Goal: Check status: Check status

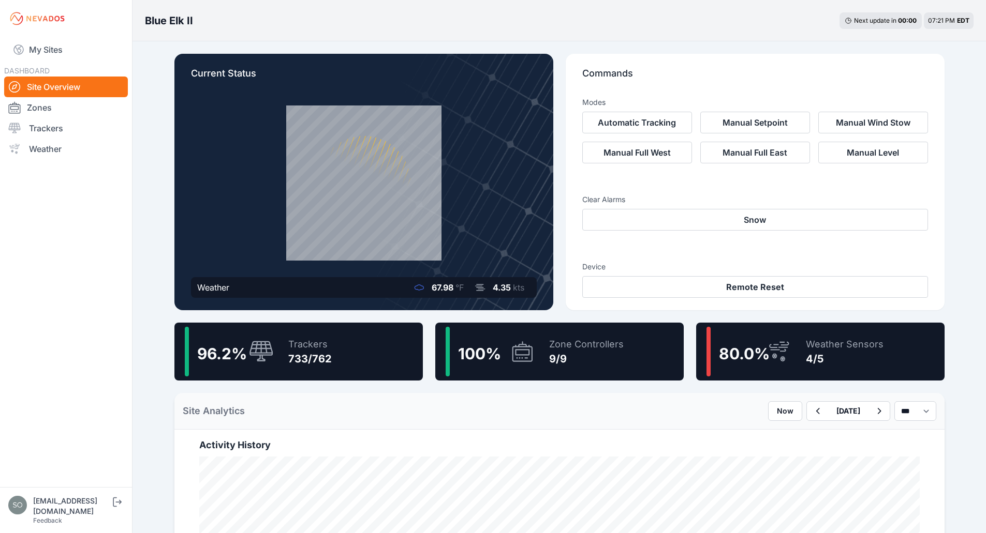
click at [647, 131] on button "Automatic Tracking" at bounding box center [637, 123] width 110 height 22
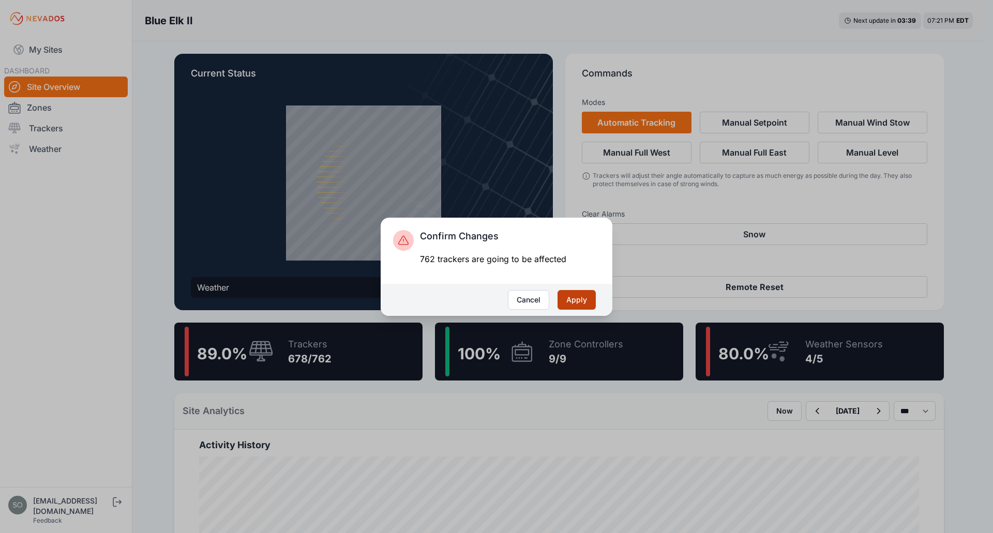
click at [584, 300] on button "Apply" at bounding box center [577, 300] width 38 height 20
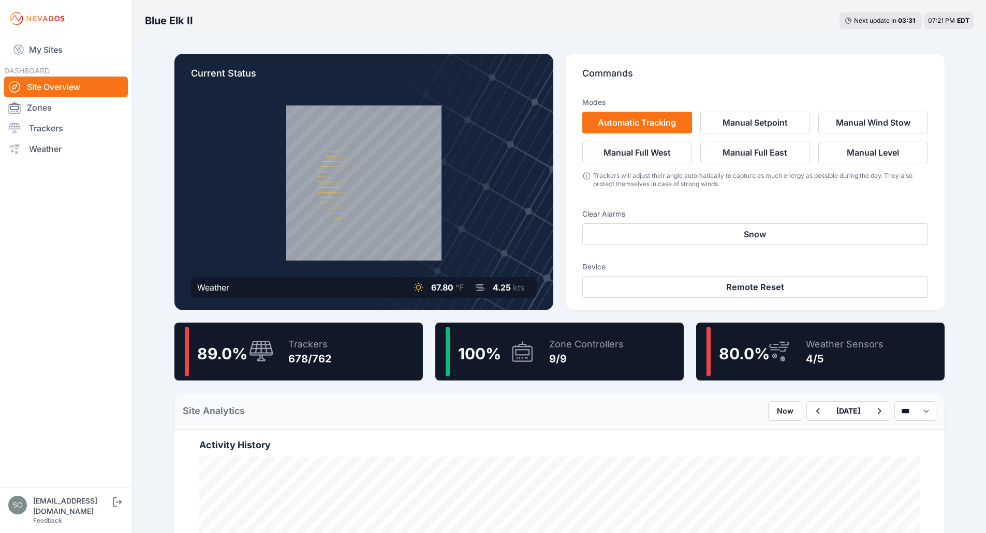
click at [278, 359] on div "Trackers 678/762" at bounding box center [305, 352] width 54 height 50
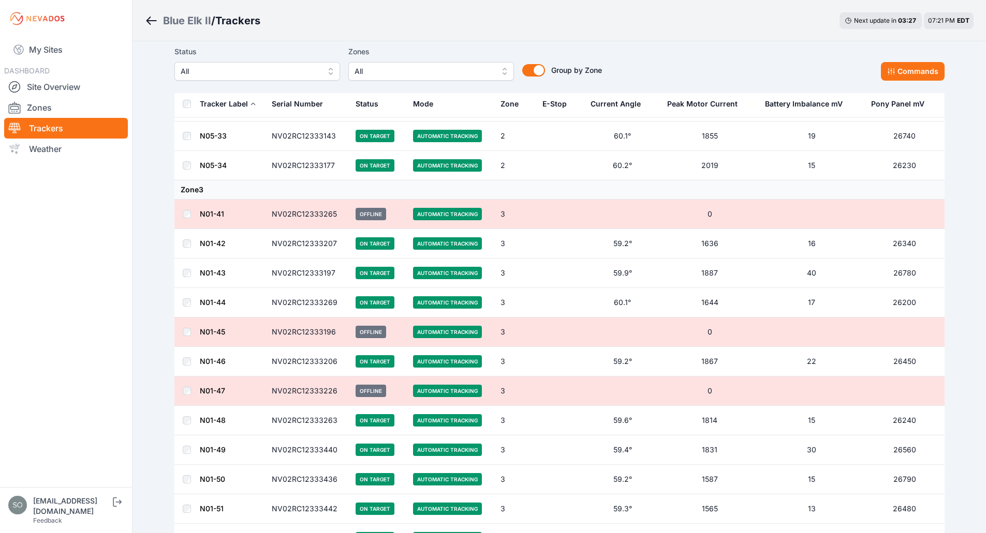
scroll to position [4650, 0]
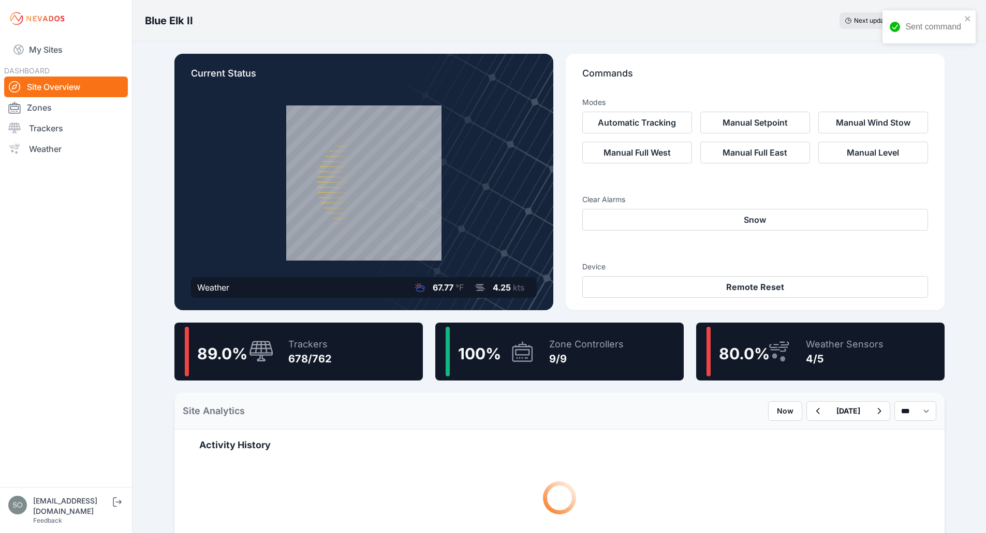
click at [544, 358] on div "Zone Controllers 9/9" at bounding box center [581, 352] width 85 height 50
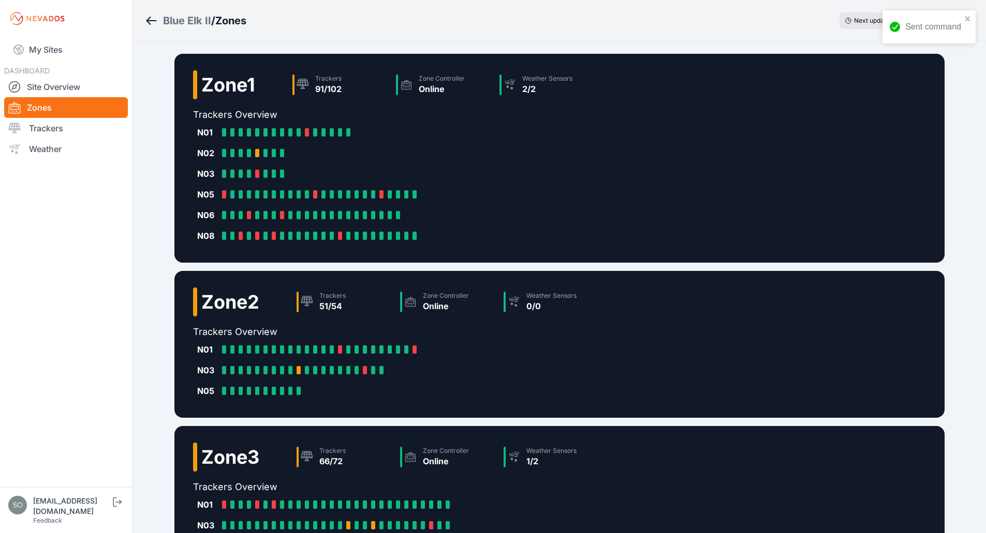
scroll to position [312, 0]
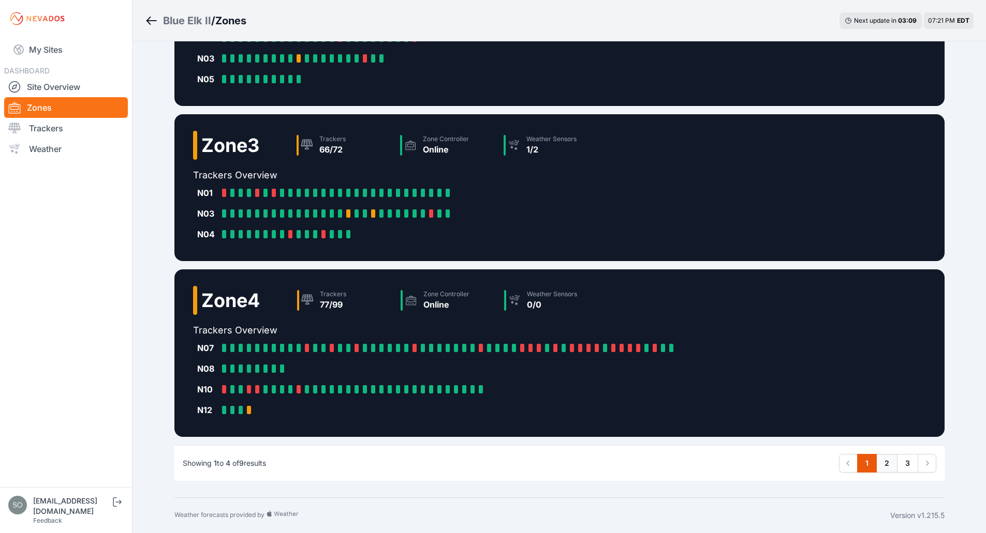
click at [887, 463] on link "2" at bounding box center [886, 463] width 21 height 19
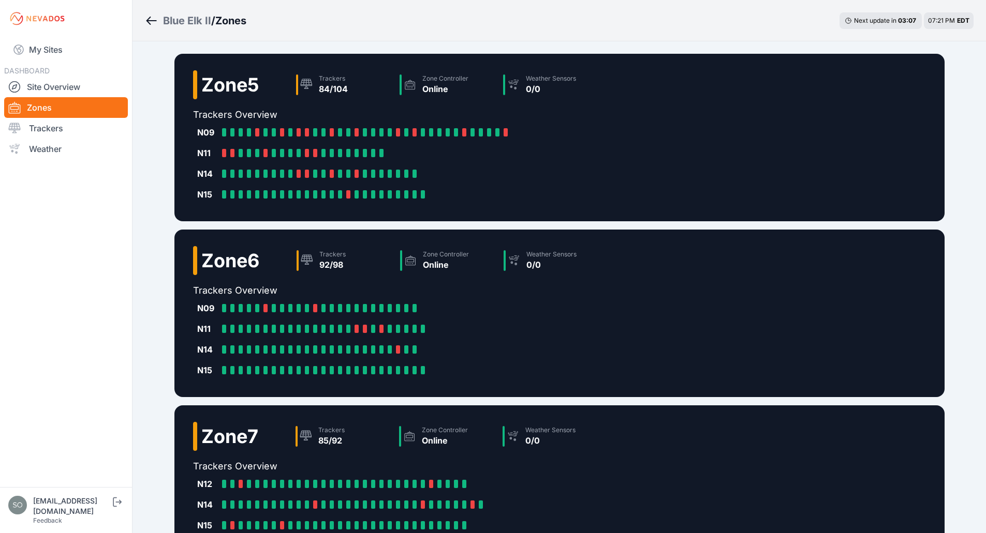
scroll to position [271, 0]
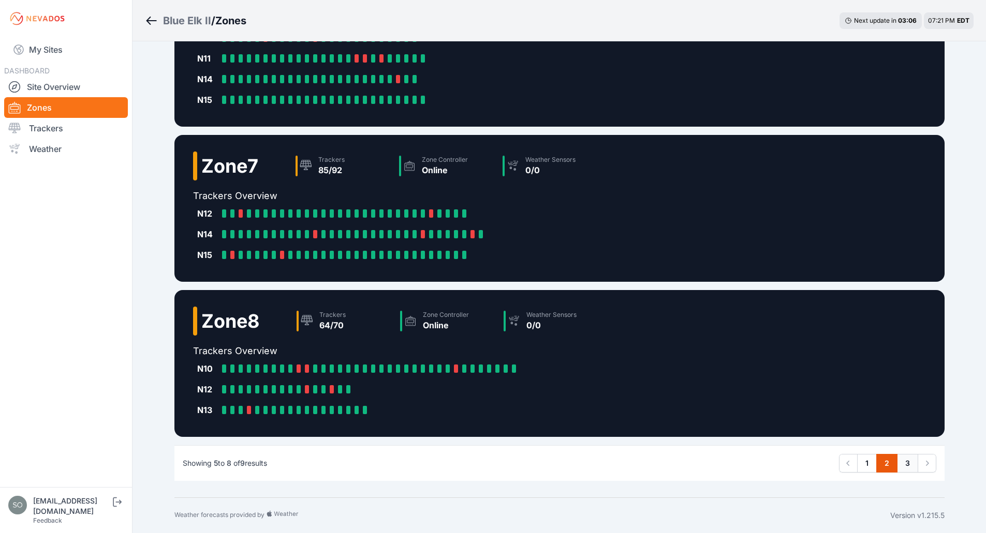
click at [906, 458] on link "3" at bounding box center [907, 463] width 21 height 19
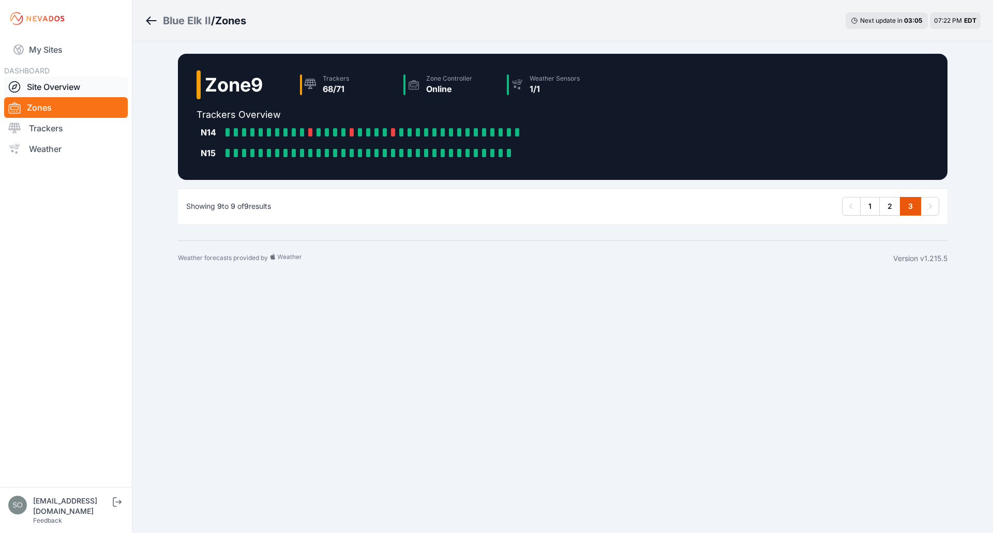
click at [63, 87] on link "Site Overview" at bounding box center [66, 87] width 124 height 21
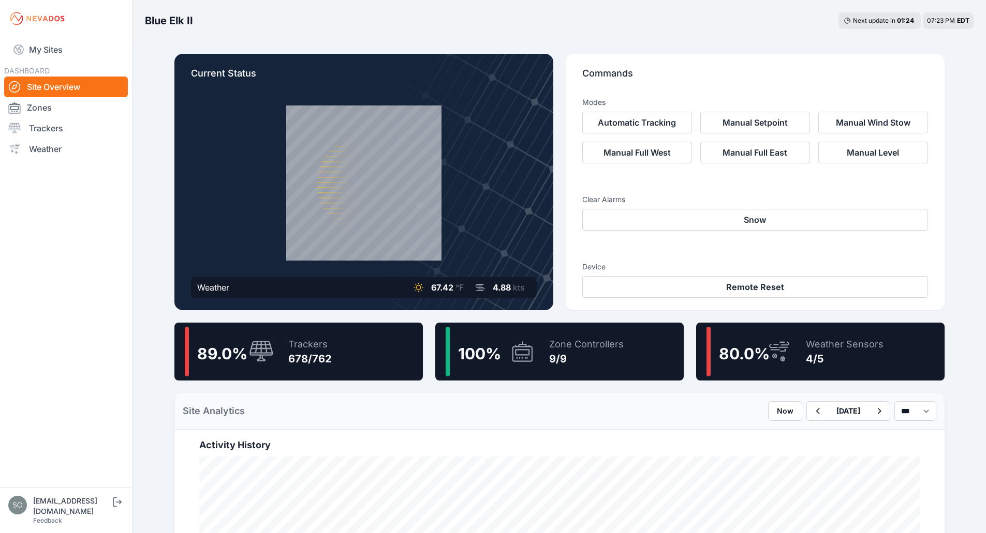
scroll to position [1, 0]
